Goal: Task Accomplishment & Management: Manage account settings

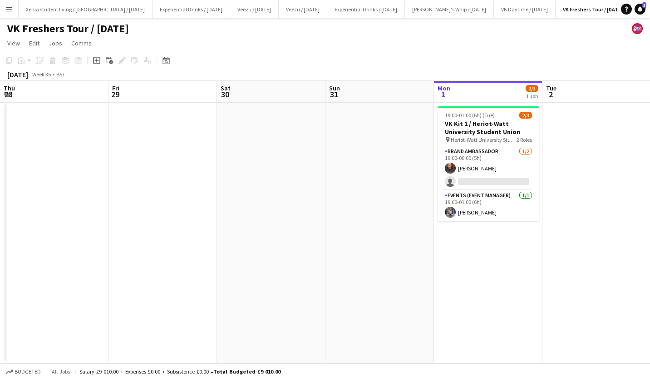
scroll to position [0, 312]
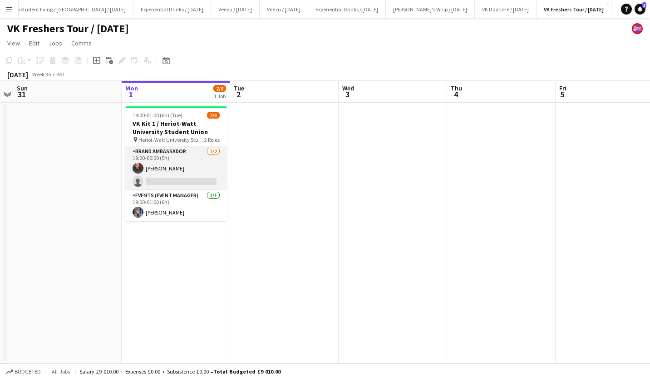
click at [157, 162] on app-card-role "Brand Ambassador 1/2 19:00-00:00 (5h) Emma Smith single-neutral-actions" at bounding box center [176, 168] width 102 height 44
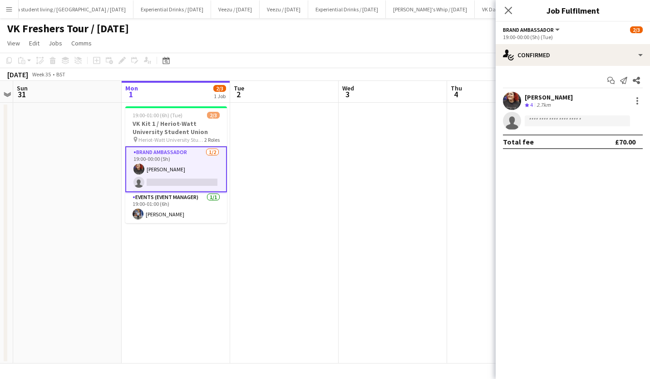
click at [541, 90] on div "Start chat Send notification Share Emma Smith Crew rating 4 2.7km single-neutra…" at bounding box center [573, 111] width 154 height 90
click at [541, 93] on div "Emma Smith" at bounding box center [549, 97] width 48 height 8
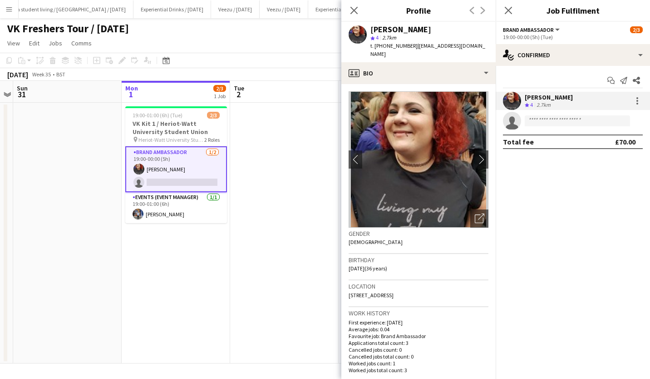
drag, startPoint x: 412, startPoint y: 45, endPoint x: 455, endPoint y: 46, distance: 43.1
click at [455, 46] on span "| ejjsmith23@gmail.com" at bounding box center [427, 49] width 115 height 15
copy span "ejjsmith23@gmail.com"
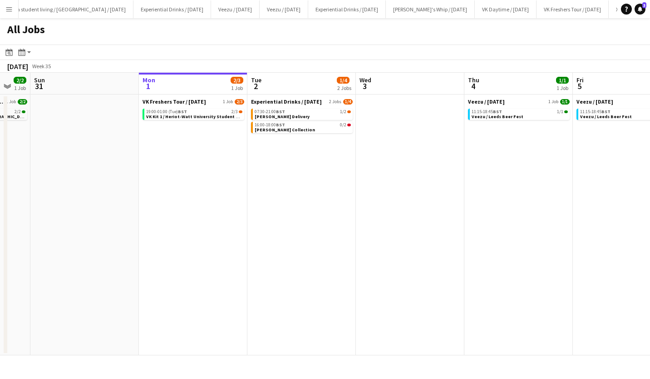
scroll to position [0, 295]
click at [309, 127] on div "16:00-18:00 BST 0/2" at bounding box center [302, 125] width 96 height 5
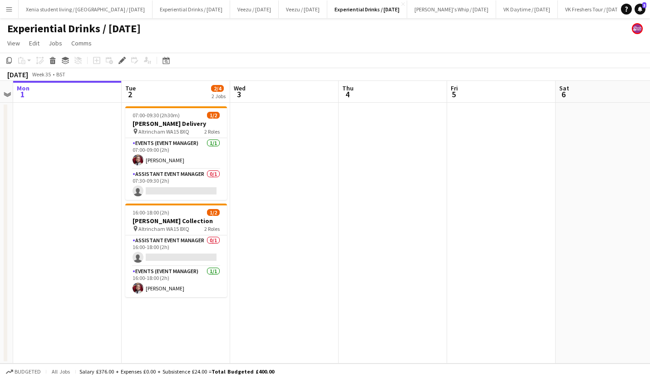
click at [17, 7] on button "Menu" at bounding box center [9, 9] width 18 height 18
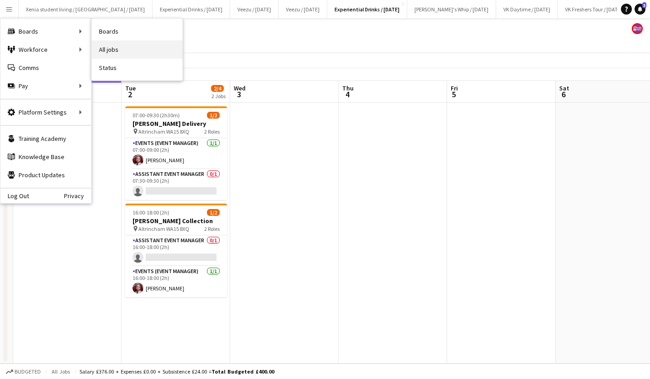
click at [137, 45] on link "All jobs" at bounding box center [137, 49] width 91 height 18
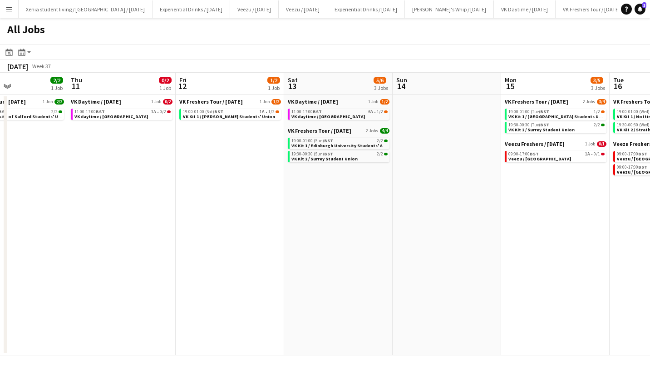
scroll to position [0, 259]
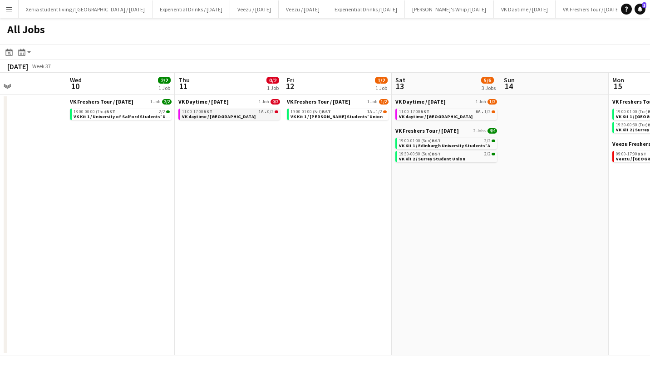
click at [235, 113] on div "11:00-17:00 BST 1A • 0/2" at bounding box center [230, 111] width 96 height 5
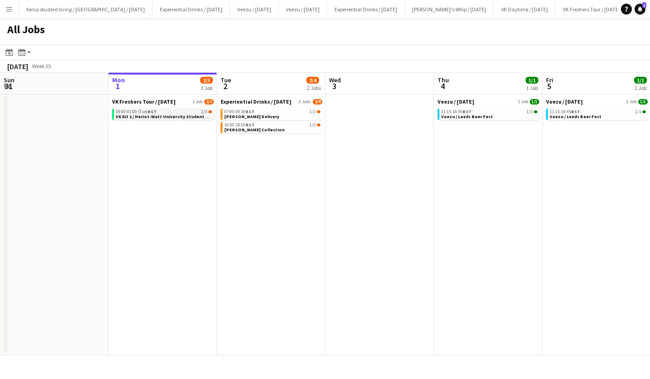
click at [162, 118] on span "VK Kit 1 / Heriot-Watt University Student Union" at bounding box center [167, 116] width 103 height 6
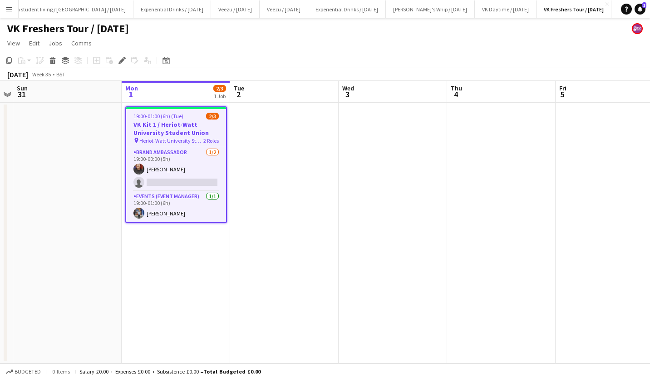
click at [162, 125] on h3 "VK Kit 1 / Heriot-Watt University Student Union" at bounding box center [176, 128] width 100 height 16
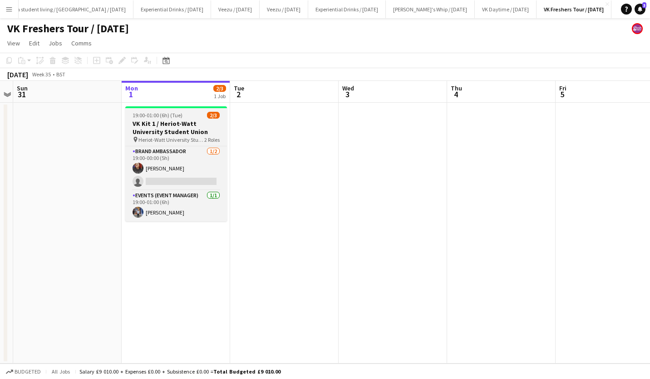
click at [168, 123] on h3 "VK Kit 1 / Heriot-Watt University Student Union" at bounding box center [176, 127] width 102 height 16
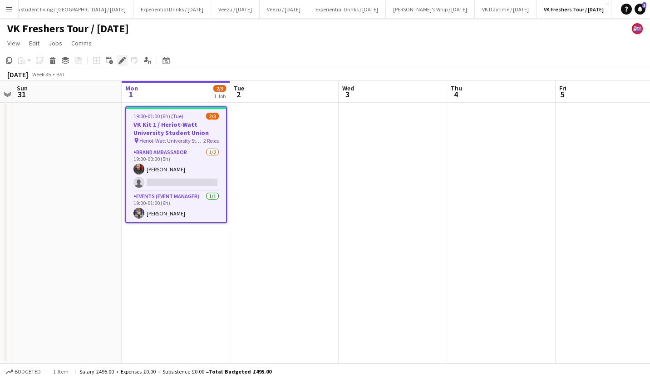
click at [122, 58] on icon "Edit" at bounding box center [121, 60] width 7 height 7
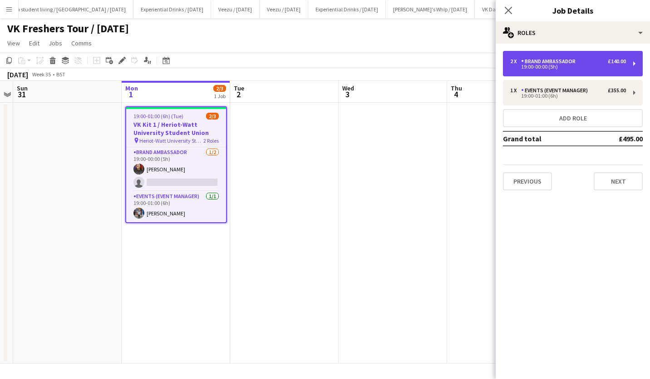
click at [575, 58] on div "Brand Ambassador" at bounding box center [550, 61] width 58 height 6
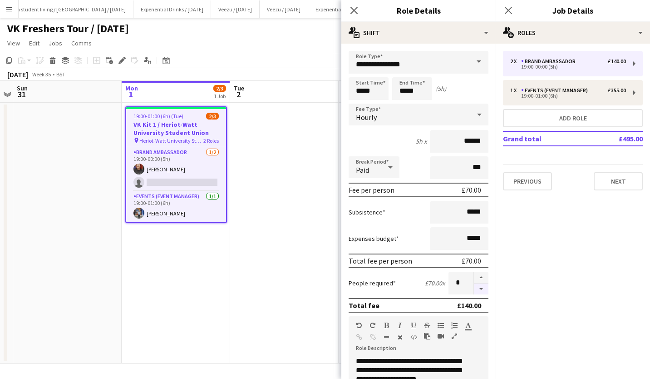
click at [474, 292] on button "button" at bounding box center [481, 288] width 15 height 11
type input "*"
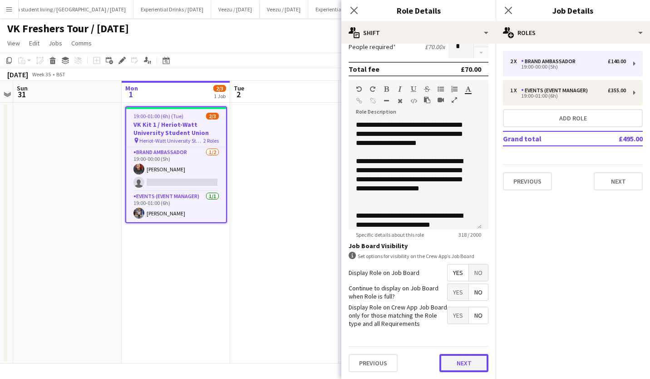
click at [464, 365] on button "Next" at bounding box center [463, 363] width 49 height 18
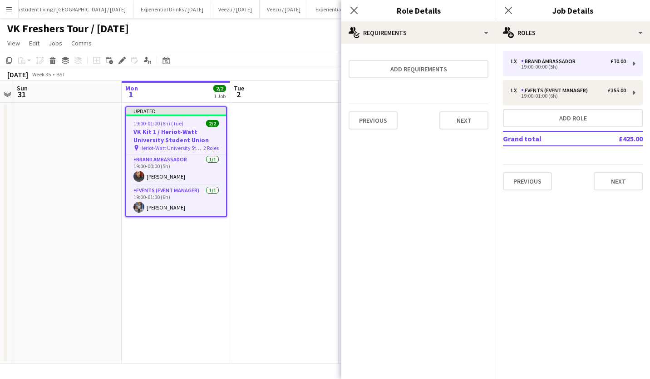
scroll to position [0, 0]
click at [465, 117] on button "Next" at bounding box center [463, 120] width 49 height 18
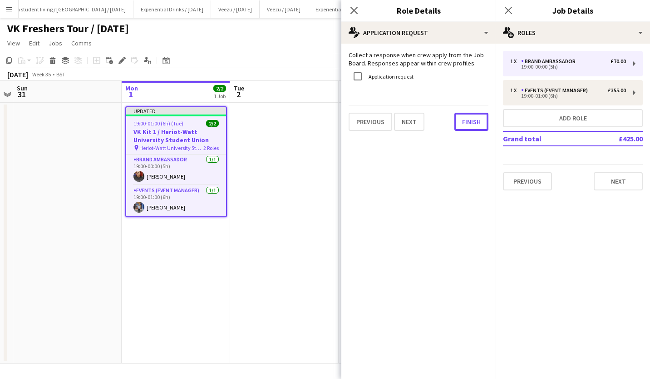
click at [465, 117] on button "Finish" at bounding box center [471, 122] width 34 height 18
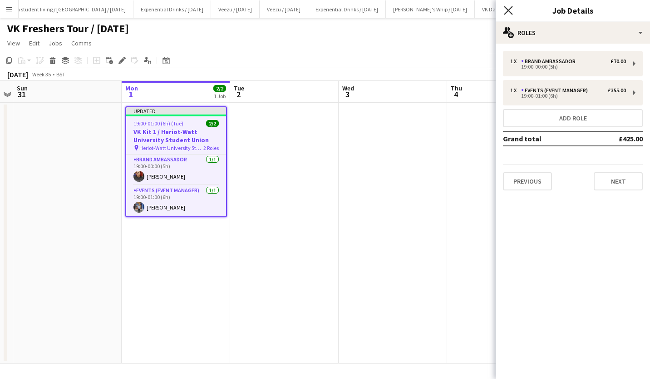
click at [509, 7] on icon "Close pop-in" at bounding box center [508, 10] width 9 height 9
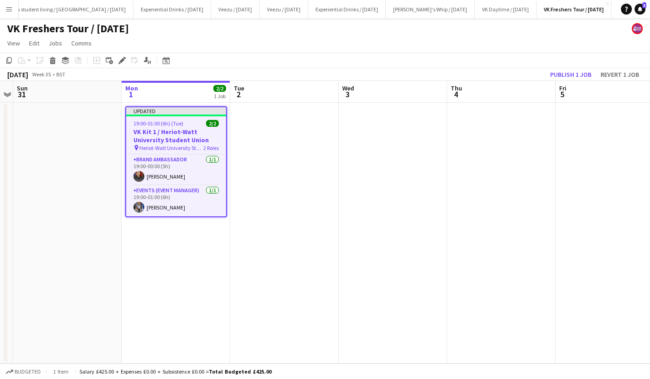
click at [489, 48] on app-page-menu "View Day view expanded Day view collapsed Month view Date picker Jump to today …" at bounding box center [325, 43] width 650 height 17
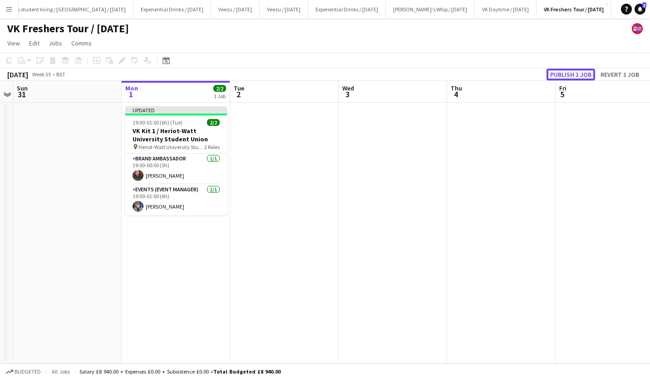
click at [561, 71] on button "Publish 1 job" at bounding box center [570, 75] width 49 height 12
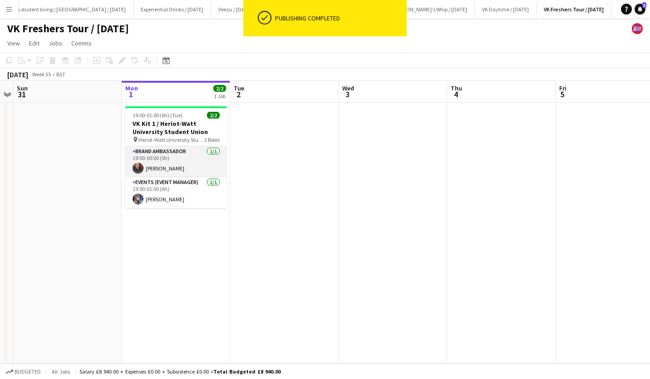
click at [160, 170] on app-card-role "Brand Ambassador 1/1 19:00-00:00 (5h) Emma Smith" at bounding box center [176, 161] width 102 height 31
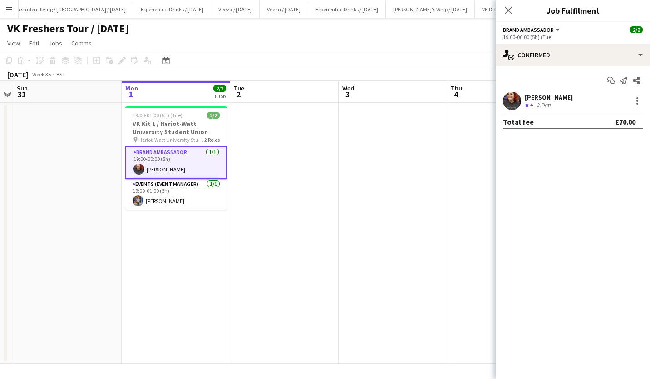
click at [532, 96] on div "Emma Smith" at bounding box center [549, 97] width 48 height 8
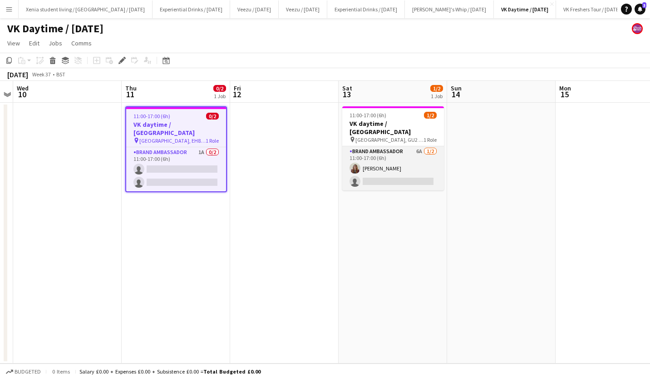
click at [380, 172] on app-card-role "Brand Ambassador 6A [DATE] 11:00-17:00 (6h) [PERSON_NAME] single-neutral-actions" at bounding box center [393, 168] width 102 height 44
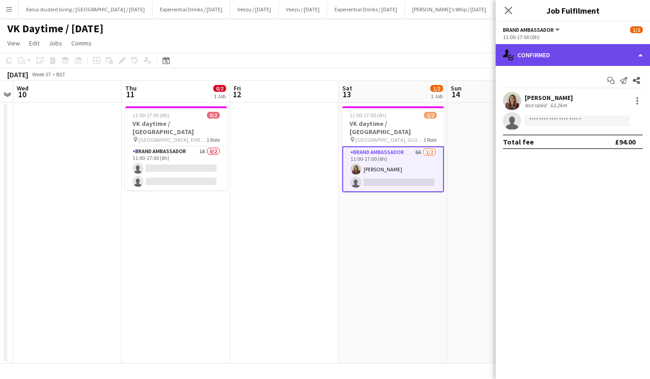
click at [567, 56] on div "single-neutral-actions-check-2 Confirmed" at bounding box center [573, 55] width 154 height 22
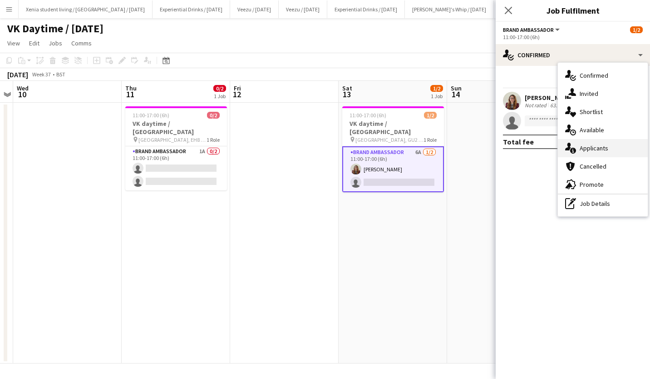
click at [593, 145] on div "single-neutral-actions-information Applicants" at bounding box center [603, 148] width 90 height 18
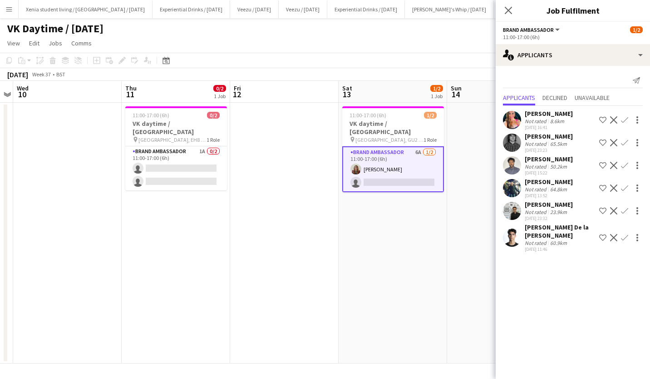
click at [550, 157] on div "Kyle Thompson" at bounding box center [549, 159] width 48 height 8
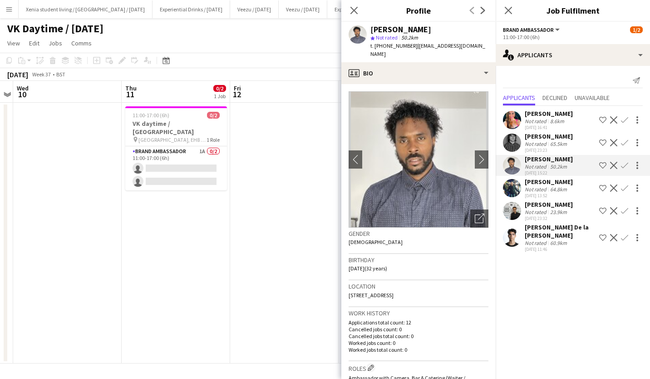
click at [547, 180] on div "Ali Ehsan" at bounding box center [549, 181] width 48 height 8
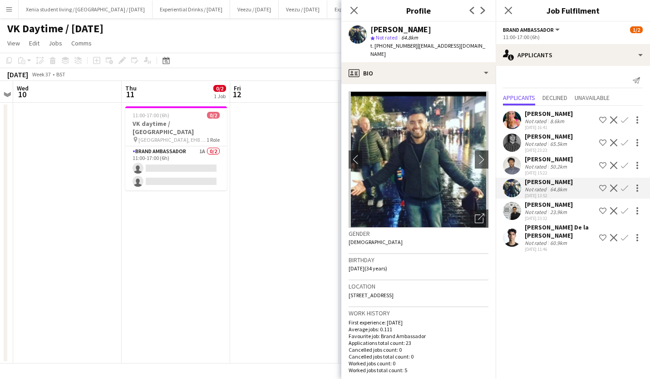
click at [558, 229] on div "Adrian De la Rosa Sanchez" at bounding box center [560, 231] width 71 height 16
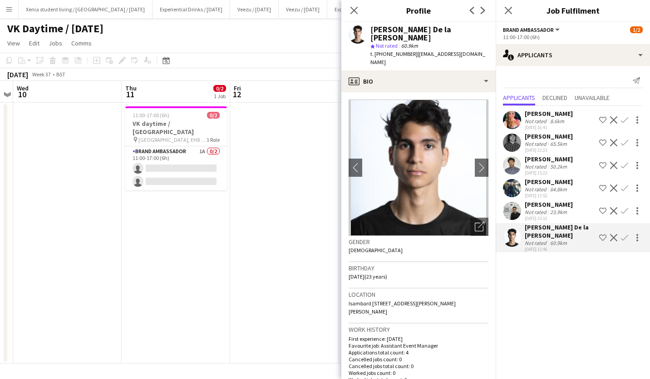
click at [555, 114] on div "Renata Almeida Sarzi" at bounding box center [549, 113] width 48 height 8
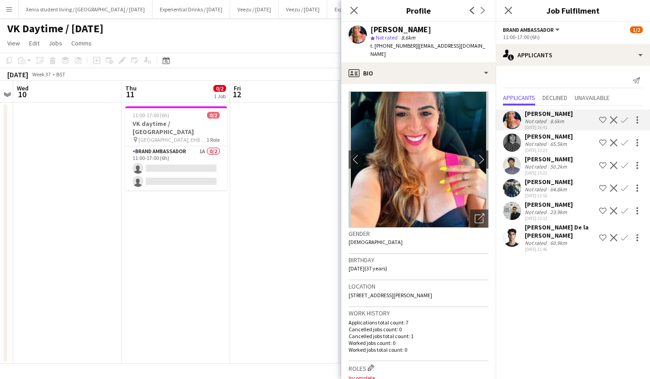
click at [539, 227] on div "Adrian De la Rosa Sanchez" at bounding box center [560, 231] width 71 height 16
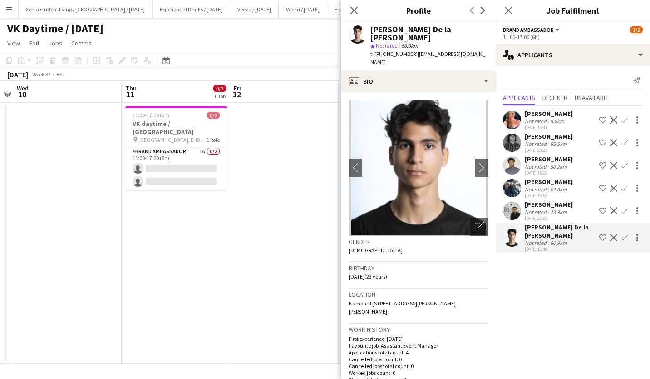
click at [624, 236] on app-icon "Confirm" at bounding box center [624, 237] width 7 height 7
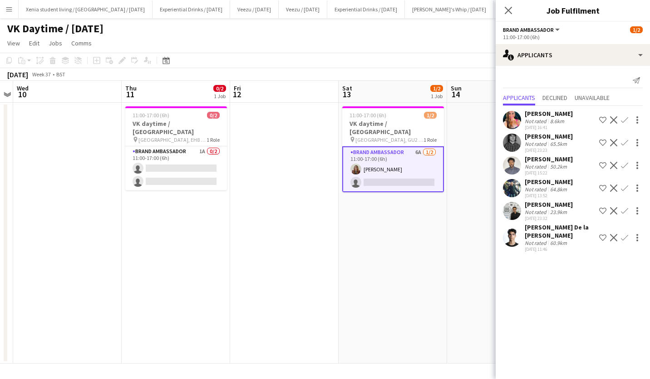
click at [624, 236] on app-icon "Confirm" at bounding box center [624, 237] width 7 height 7
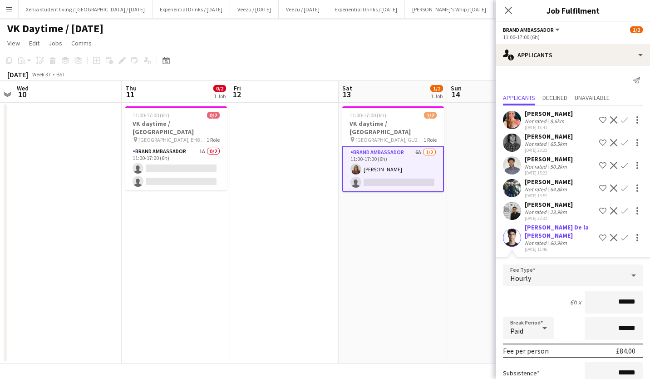
scroll to position [89, 0]
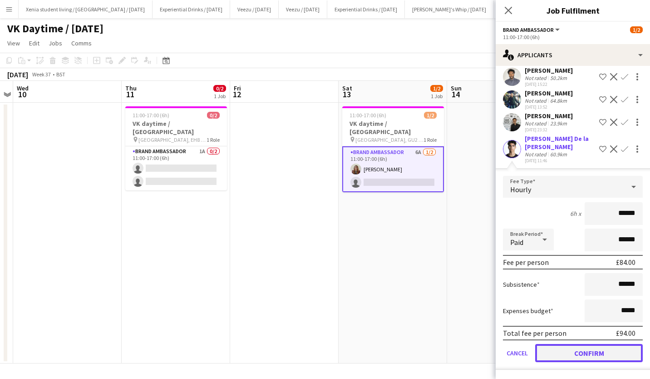
click at [590, 349] on button "Confirm" at bounding box center [589, 353] width 108 height 18
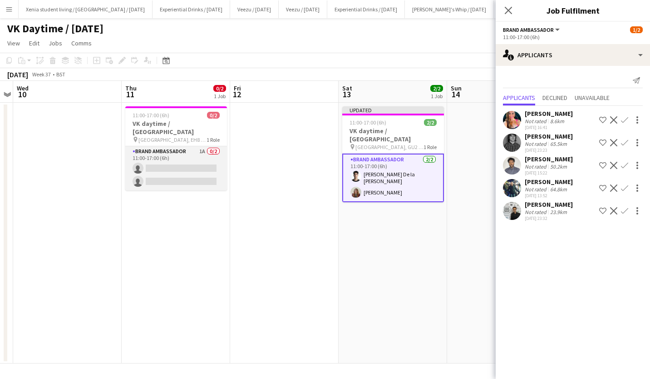
click at [177, 164] on app-card-role "Brand Ambassador 1A 0/2 11:00-17:00 (6h) single-neutral-actions single-neutral-…" at bounding box center [176, 168] width 102 height 44
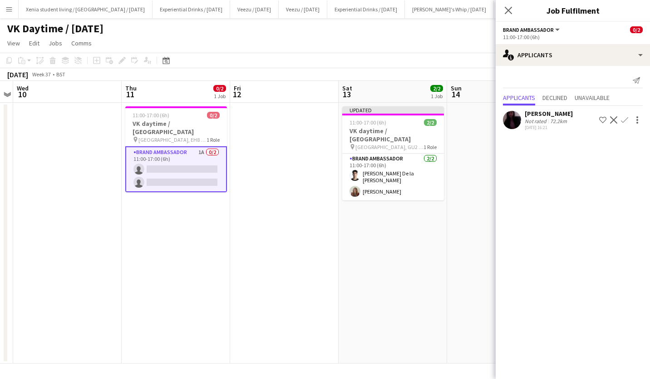
click at [625, 120] on app-icon "Confirm" at bounding box center [624, 119] width 7 height 7
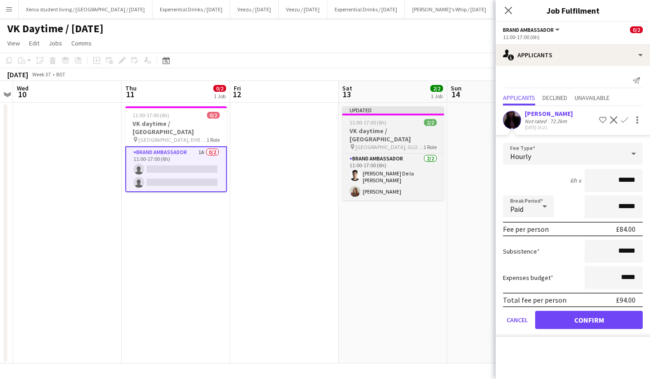
click at [386, 128] on h3 "VK daytime / [GEOGRAPHIC_DATA]" at bounding box center [393, 135] width 102 height 16
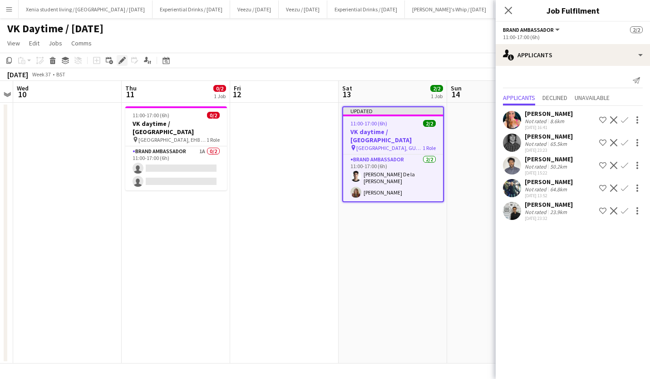
click at [119, 58] on icon "Edit" at bounding box center [121, 60] width 7 height 7
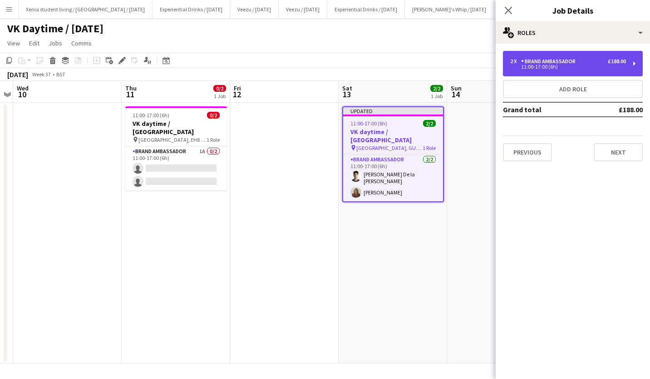
click at [585, 56] on div "2 x Brand Ambassador £188.00 11:00-17:00 (6h)" at bounding box center [573, 63] width 140 height 25
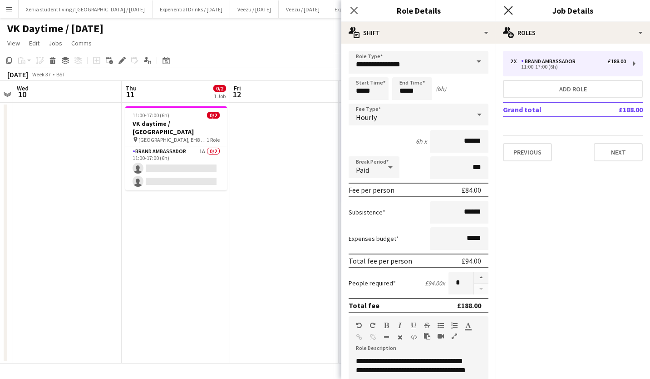
click at [507, 10] on icon "Close pop-in" at bounding box center [508, 10] width 9 height 9
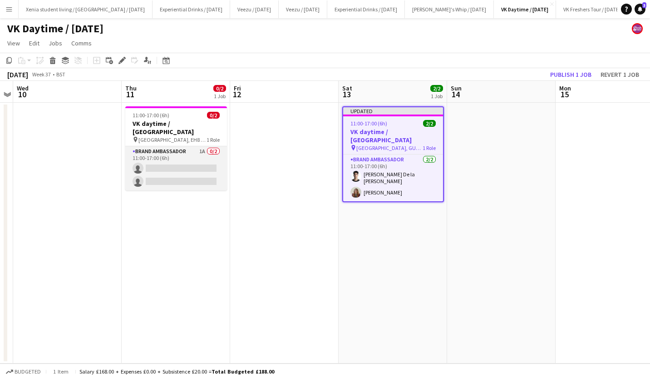
click at [194, 146] on app-card-role "Brand Ambassador 1A 0/2 11:00-17:00 (6h) single-neutral-actions single-neutral-…" at bounding box center [176, 168] width 102 height 44
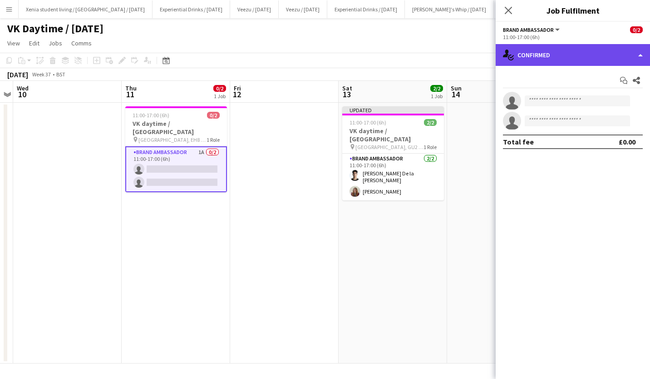
click at [582, 55] on div "single-neutral-actions-check-2 Confirmed" at bounding box center [573, 55] width 154 height 22
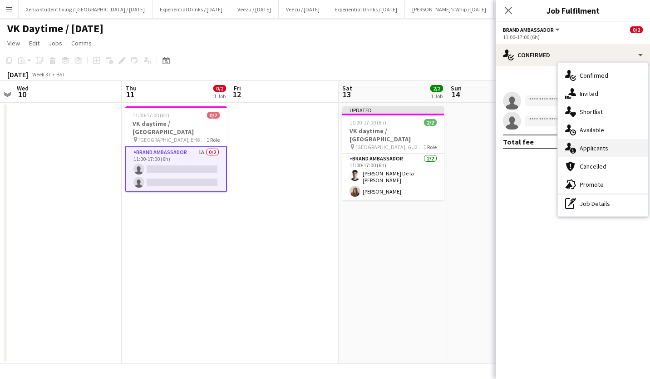
click at [610, 144] on div "single-neutral-actions-information Applicants" at bounding box center [603, 148] width 90 height 18
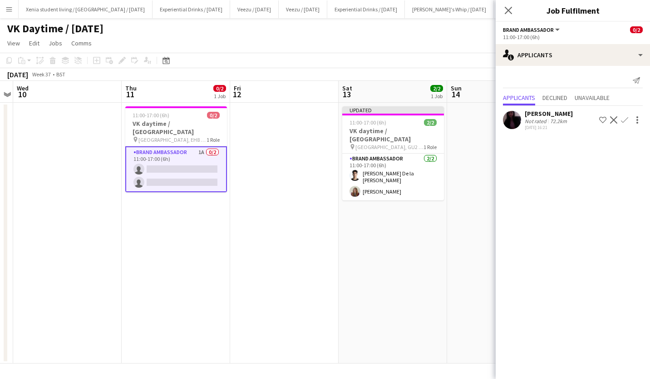
click at [625, 122] on app-icon "Confirm" at bounding box center [624, 119] width 7 height 7
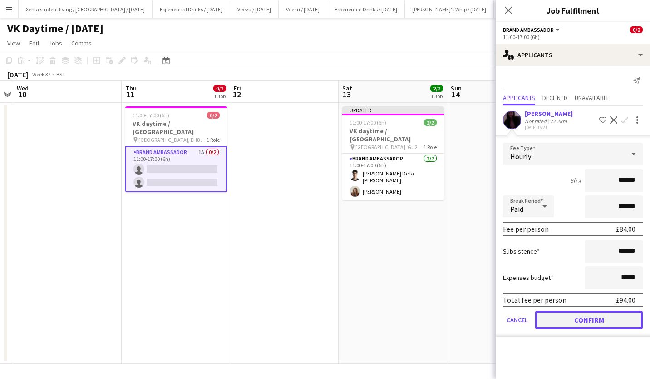
click at [567, 323] on button "Confirm" at bounding box center [589, 319] width 108 height 18
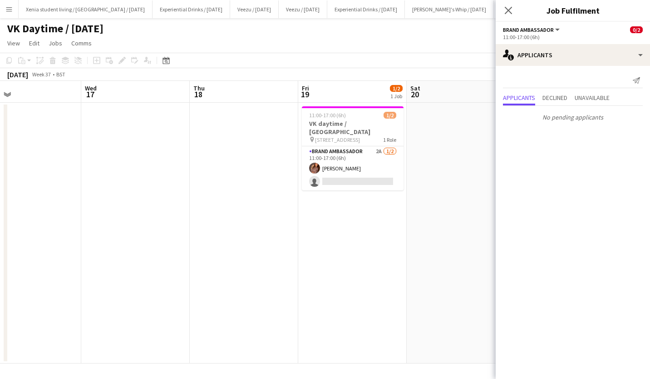
scroll to position [0, 353]
click at [361, 171] on app-card-role "Brand Ambassador 2A 1/2 11:00-17:00 (6h) Sara Manchipp single-neutral-actions" at bounding box center [352, 168] width 102 height 44
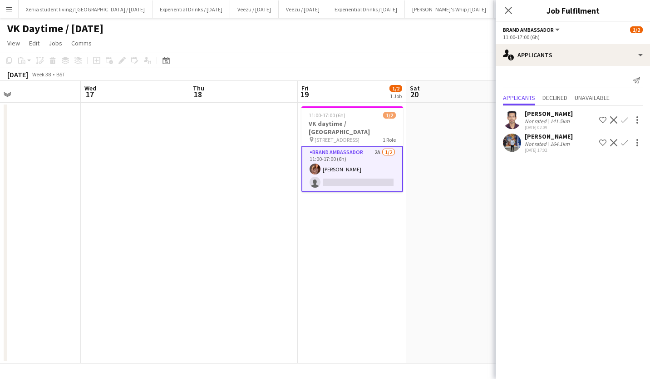
click at [558, 111] on div "Shubham Tambe" at bounding box center [549, 113] width 48 height 8
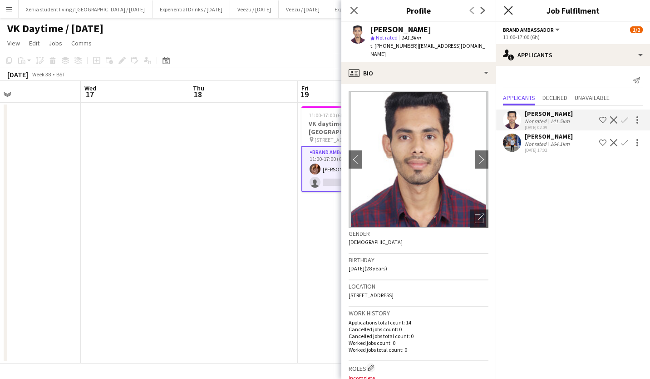
click at [509, 8] on icon "Close pop-in" at bounding box center [508, 10] width 9 height 9
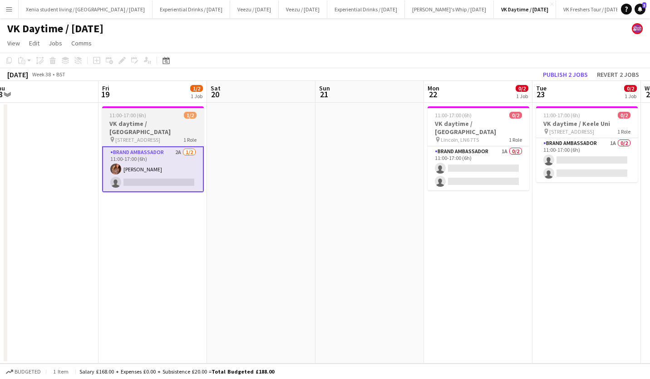
scroll to position [0, 278]
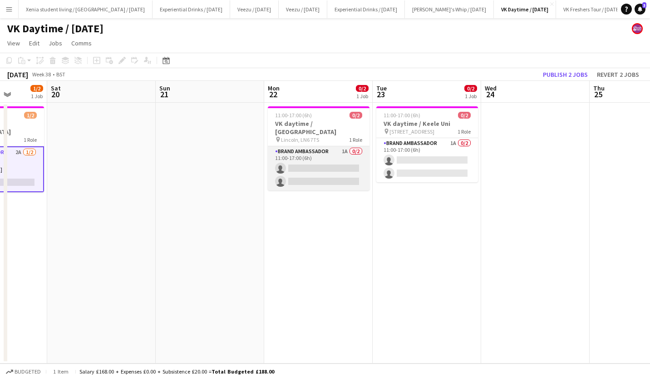
click at [333, 167] on app-card-role "Brand Ambassador 1A 0/2 11:00-17:00 (6h) single-neutral-actions single-neutral-…" at bounding box center [319, 168] width 102 height 44
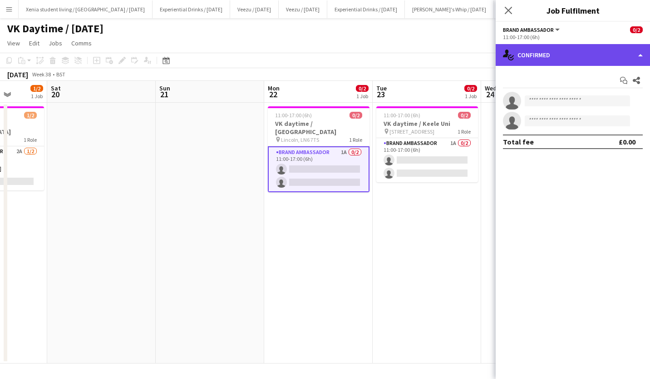
click at [575, 49] on div "single-neutral-actions-check-2 Confirmed" at bounding box center [573, 55] width 154 height 22
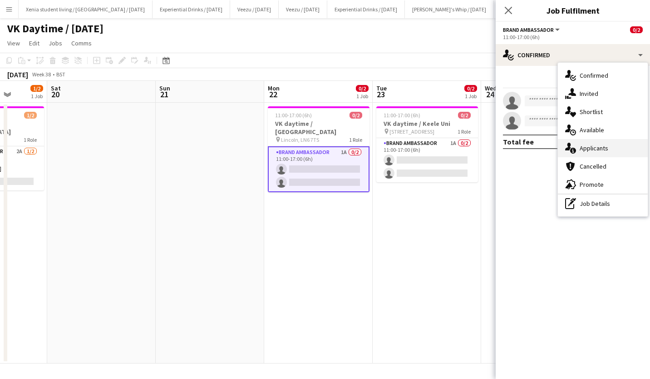
click at [610, 147] on div "single-neutral-actions-information Applicants" at bounding box center [603, 148] width 90 height 18
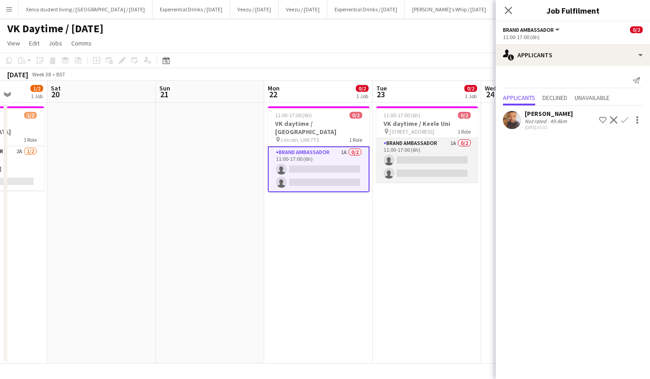
click at [435, 159] on app-card-role "Brand Ambassador 1A 0/2 11:00-17:00 (6h) single-neutral-actions single-neutral-…" at bounding box center [427, 160] width 102 height 44
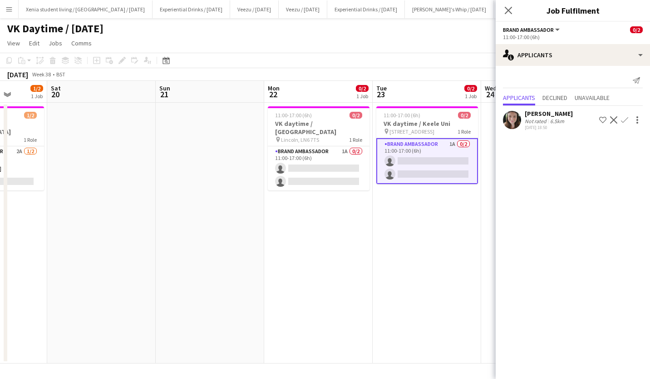
click at [547, 113] on div "Francesca Mellor" at bounding box center [549, 113] width 48 height 8
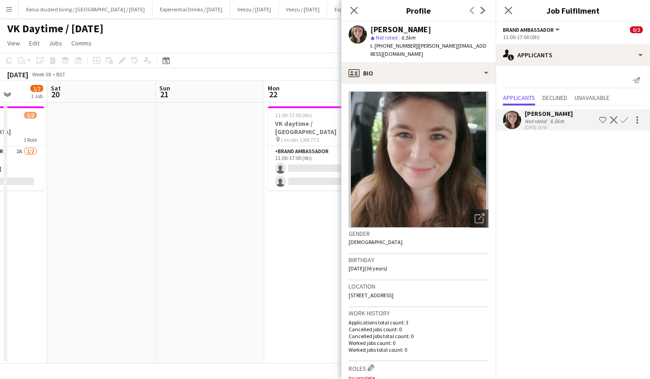
click at [624, 118] on app-icon "Confirm" at bounding box center [624, 119] width 7 height 7
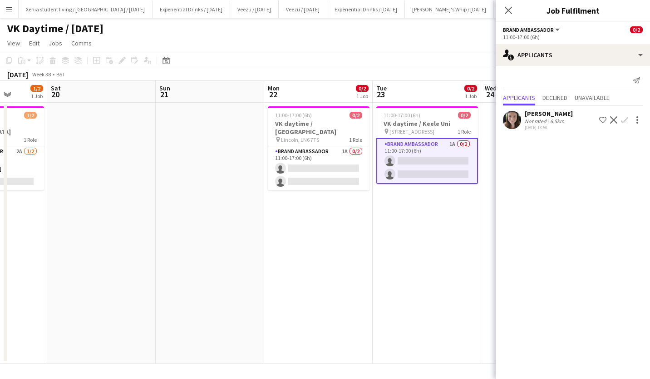
click at [624, 118] on app-icon "Confirm" at bounding box center [624, 119] width 7 height 7
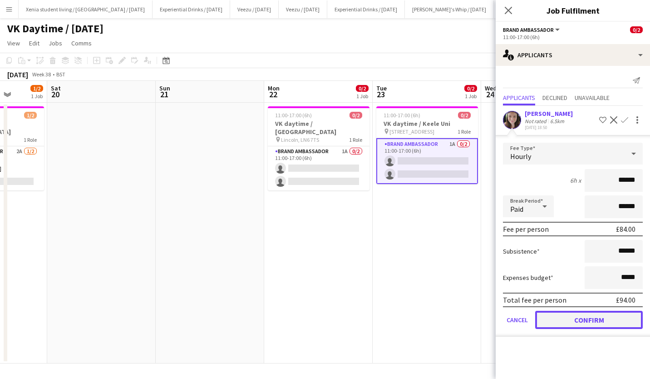
click at [575, 317] on button "Confirm" at bounding box center [589, 319] width 108 height 18
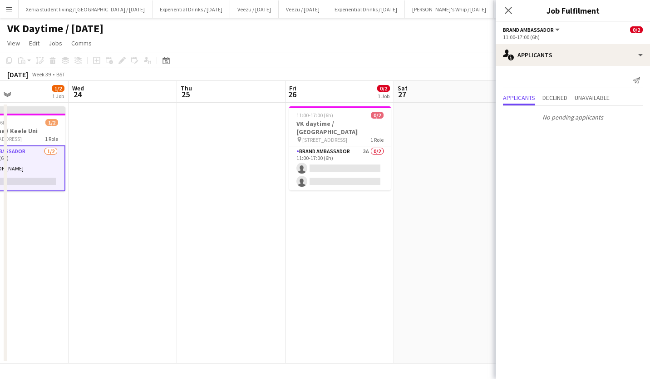
scroll to position [0, 274]
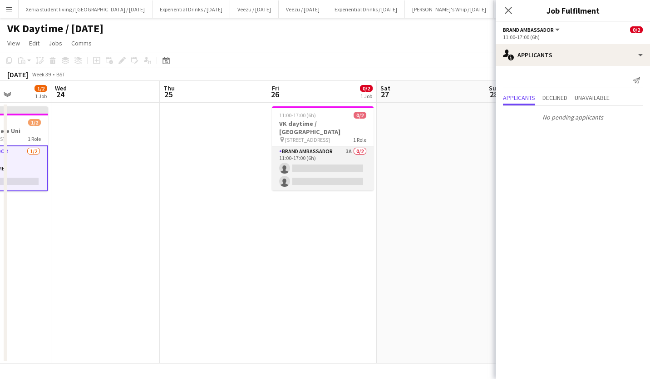
click at [340, 167] on app-card-role "Brand Ambassador 3A 0/2 11:00-17:00 (6h) single-neutral-actions single-neutral-…" at bounding box center [323, 168] width 102 height 44
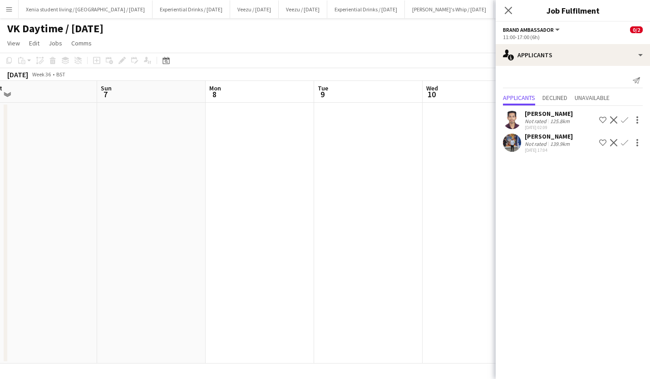
scroll to position [0, 194]
click at [513, 14] on app-icon "Close pop-in" at bounding box center [508, 10] width 13 height 13
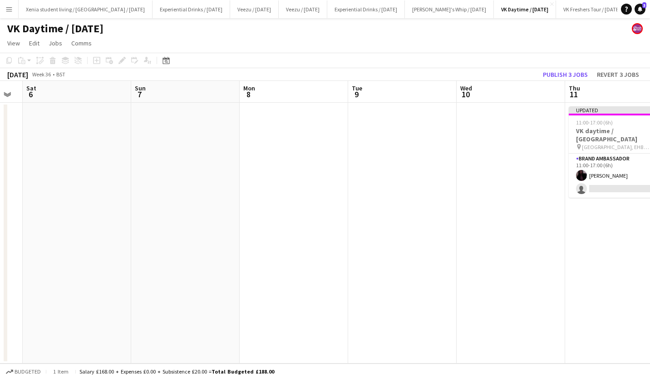
click at [566, 55] on app-toolbar "Copy Paste Paste Ctrl+V Paste with crew Ctrl+Shift+V Paste linked Job Delete Gr…" at bounding box center [325, 60] width 650 height 15
click at [570, 72] on button "Publish 3 jobs" at bounding box center [565, 75] width 52 height 12
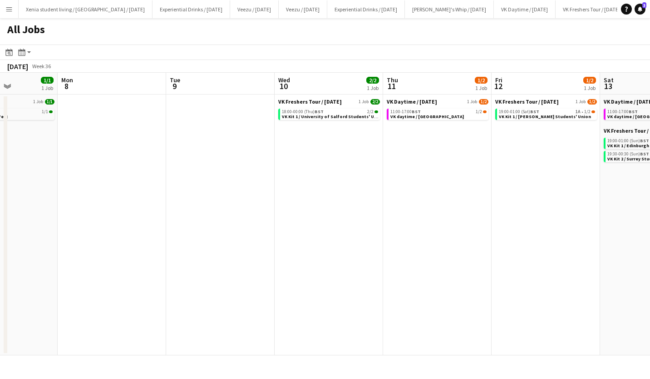
scroll to position [0, 268]
